Goal: Task Accomplishment & Management: Use online tool/utility

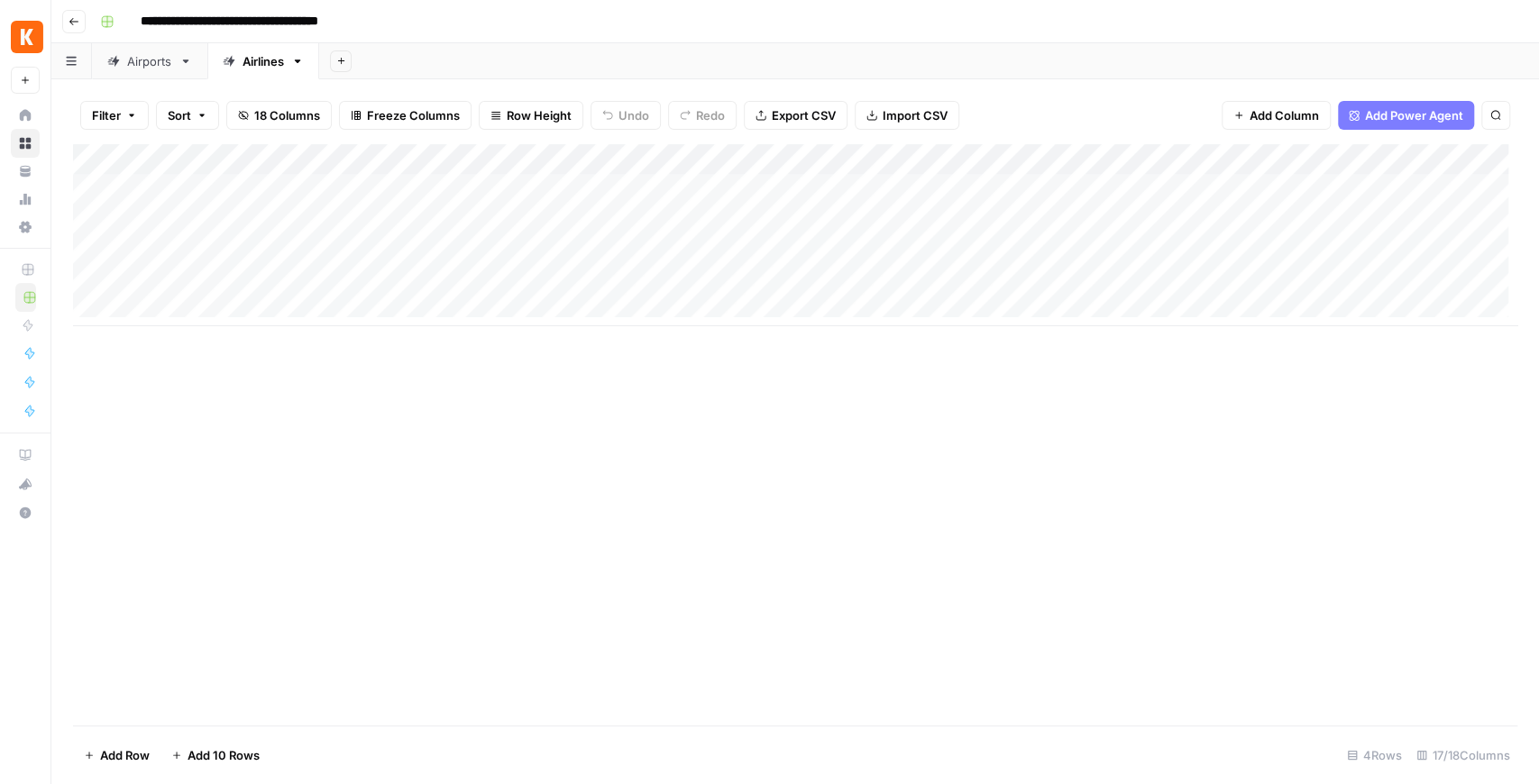
click at [133, 62] on div "Airports" at bounding box center [150, 60] width 46 height 18
click at [326, 337] on div "Add Column" at bounding box center [796, 281] width 1444 height 274
click at [617, 343] on div "Add Column" at bounding box center [796, 281] width 1444 height 274
click at [271, 366] on div "Add Column" at bounding box center [796, 281] width 1444 height 274
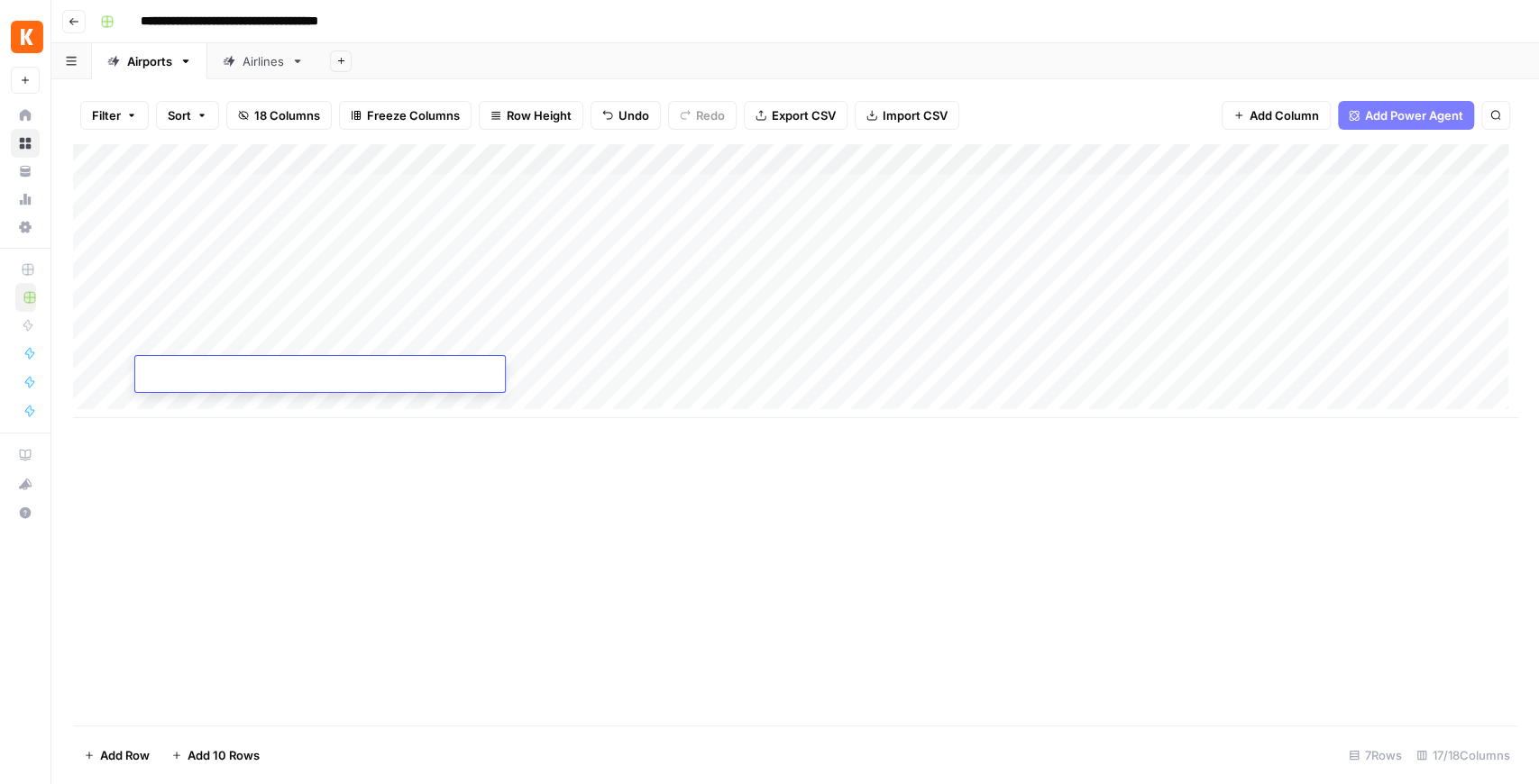
type input "**********"
click at [491, 485] on div "Add Column" at bounding box center [796, 435] width 1444 height 581
click at [600, 371] on div "Add Column" at bounding box center [796, 281] width 1444 height 274
click at [1219, 345] on div "Add Column" at bounding box center [796, 281] width 1444 height 274
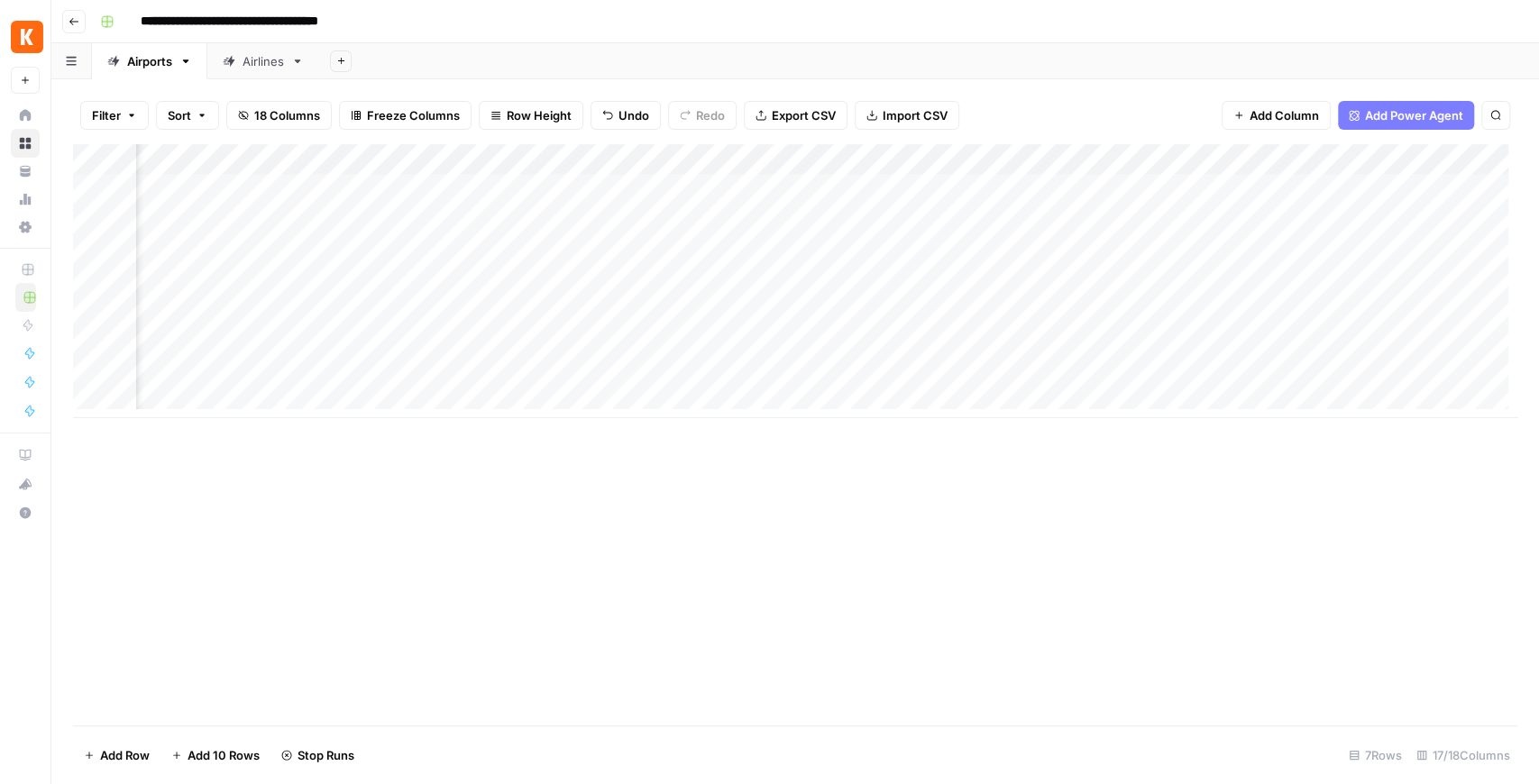
scroll to position [0, 844]
